Goal: Use online tool/utility: Utilize a website feature to perform a specific function

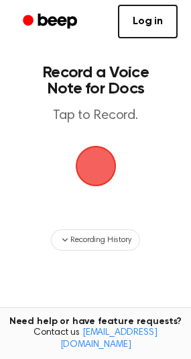
click at [86, 155] on span "button" at bounding box center [96, 166] width 38 height 38
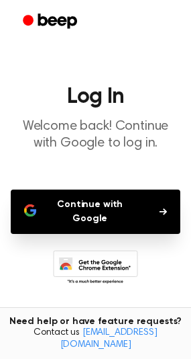
click at [95, 215] on button "Continue with Google" at bounding box center [96, 211] width 170 height 44
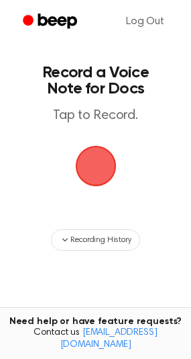
click at [85, 168] on span "button" at bounding box center [95, 166] width 41 height 41
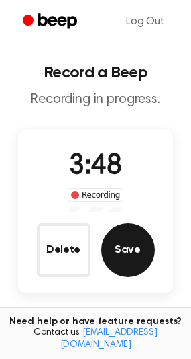
click at [118, 264] on button "Save" at bounding box center [128, 250] width 54 height 54
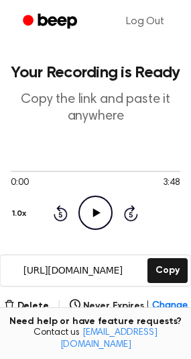
click at [105, 226] on circle at bounding box center [95, 212] width 33 height 33
click at [93, 214] on icon at bounding box center [96, 212] width 6 height 9
click at [93, 214] on icon "Play Audio" at bounding box center [96, 213] width 34 height 34
click at [136, 210] on icon "Skip 5 seconds" at bounding box center [131, 212] width 15 height 17
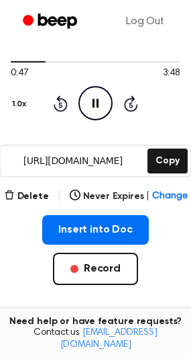
scroll to position [132, 0]
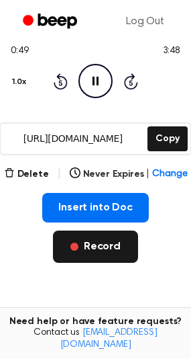
click at [128, 249] on button "Record" at bounding box center [95, 246] width 85 height 32
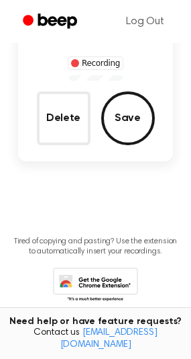
scroll to position [98, 0]
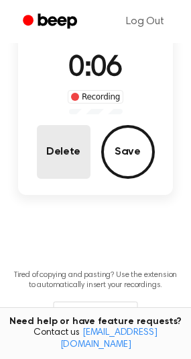
click at [65, 171] on button "Delete" at bounding box center [64, 152] width 54 height 54
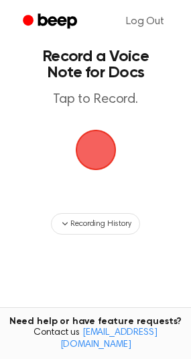
scroll to position [0, 0]
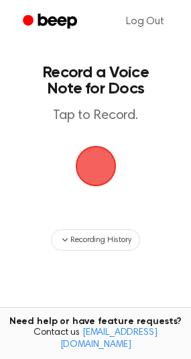
click at [95, 163] on span "button" at bounding box center [96, 166] width 44 height 44
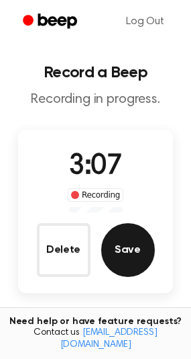
click at [122, 249] on button "Save" at bounding box center [128, 250] width 54 height 54
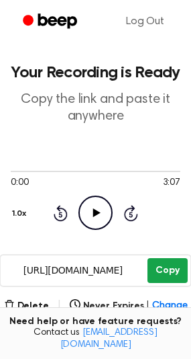
click at [165, 269] on button "Copy" at bounding box center [168, 270] width 40 height 25
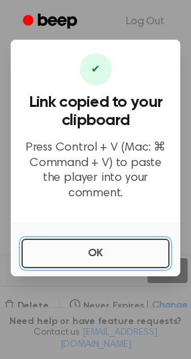
click at [97, 239] on button "OK" at bounding box center [96, 254] width 148 height 30
